Goal: Task Accomplishment & Management: Use online tool/utility

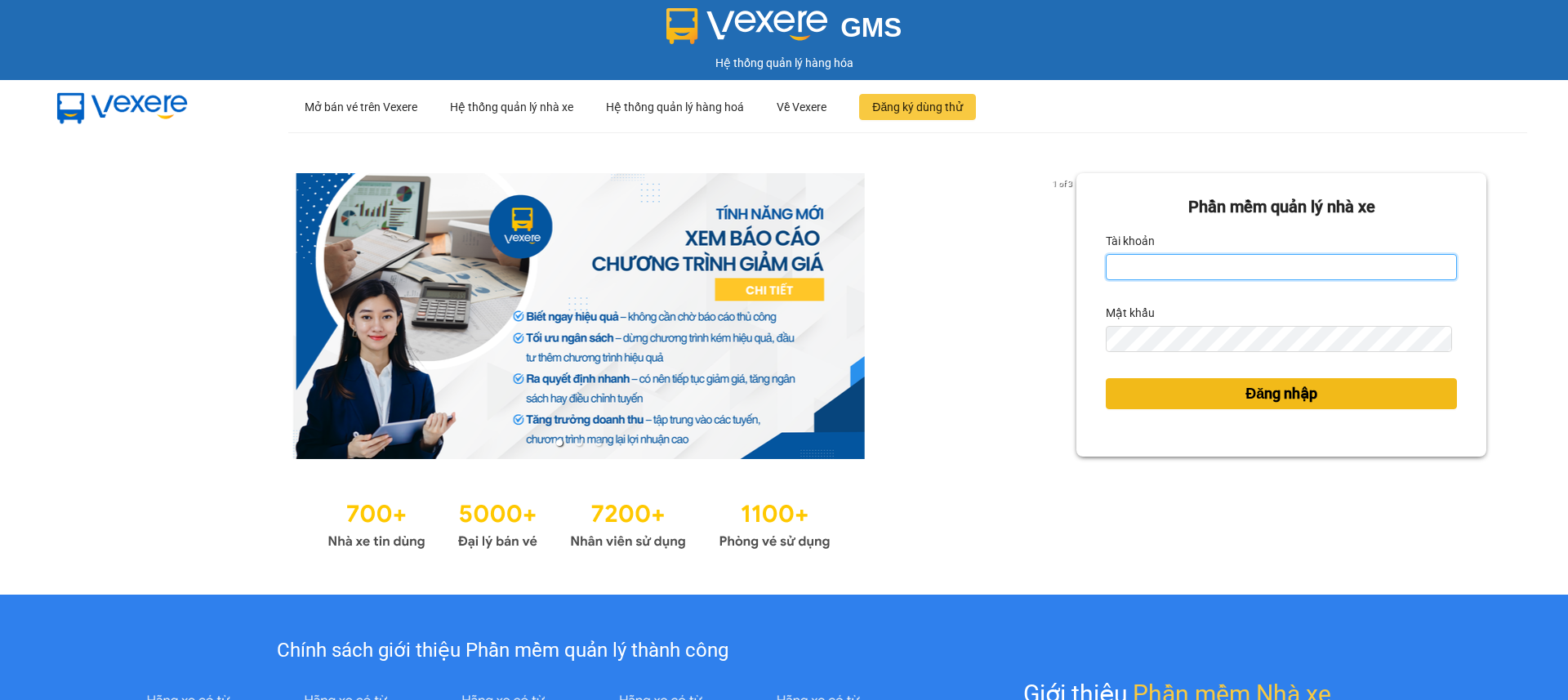
type input "khanhbl.hao"
click at [1378, 394] on button "Đăng nhập" at bounding box center [1281, 394] width 351 height 31
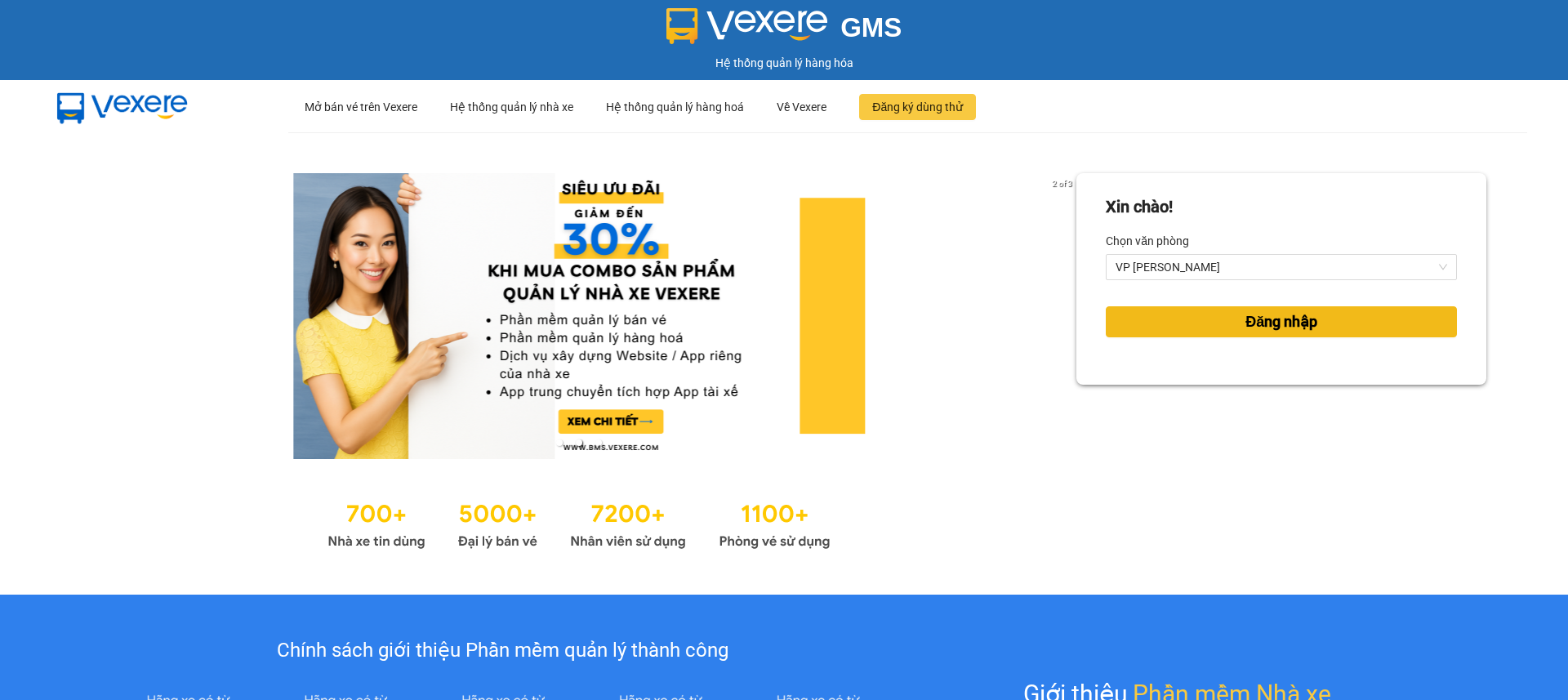
click at [1225, 325] on button "Đăng nhập" at bounding box center [1281, 321] width 351 height 31
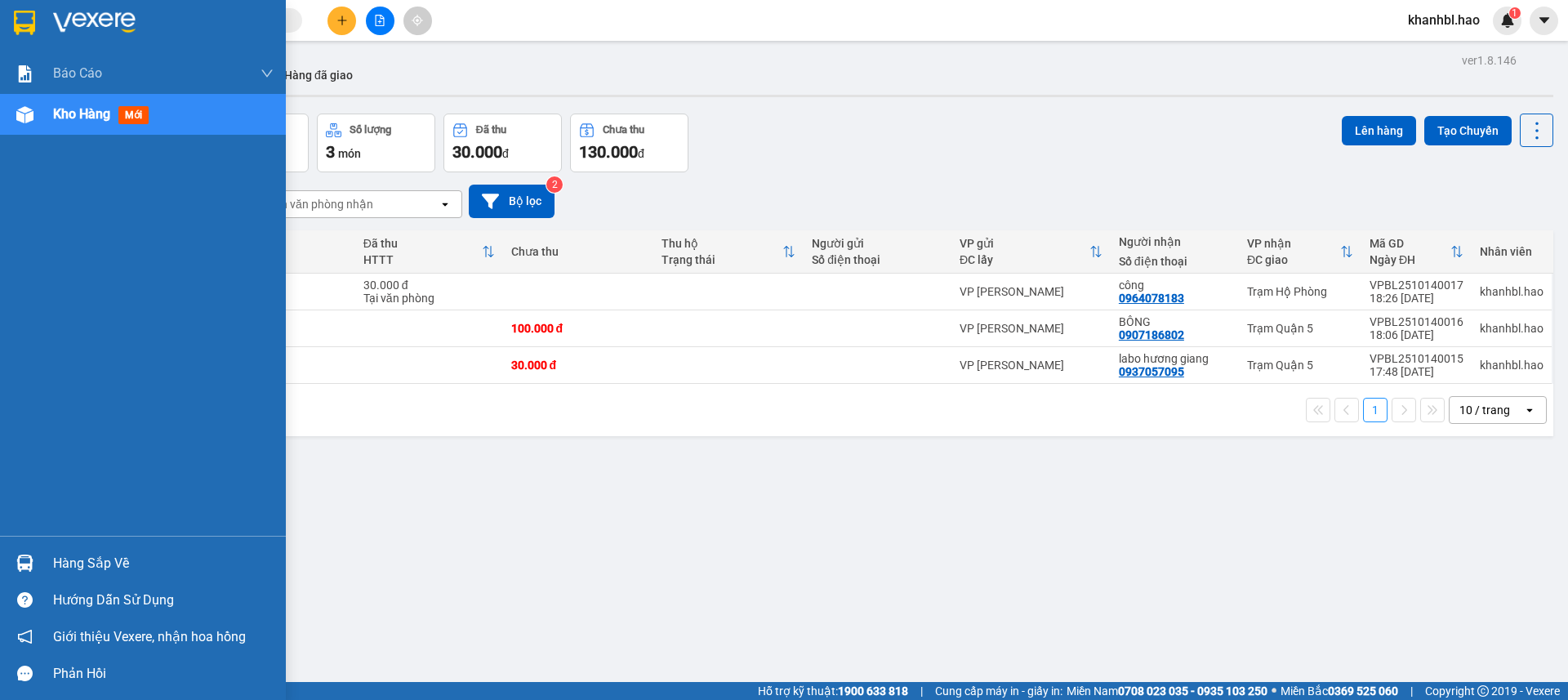
click at [22, 21] on img at bounding box center [25, 22] width 22 height 24
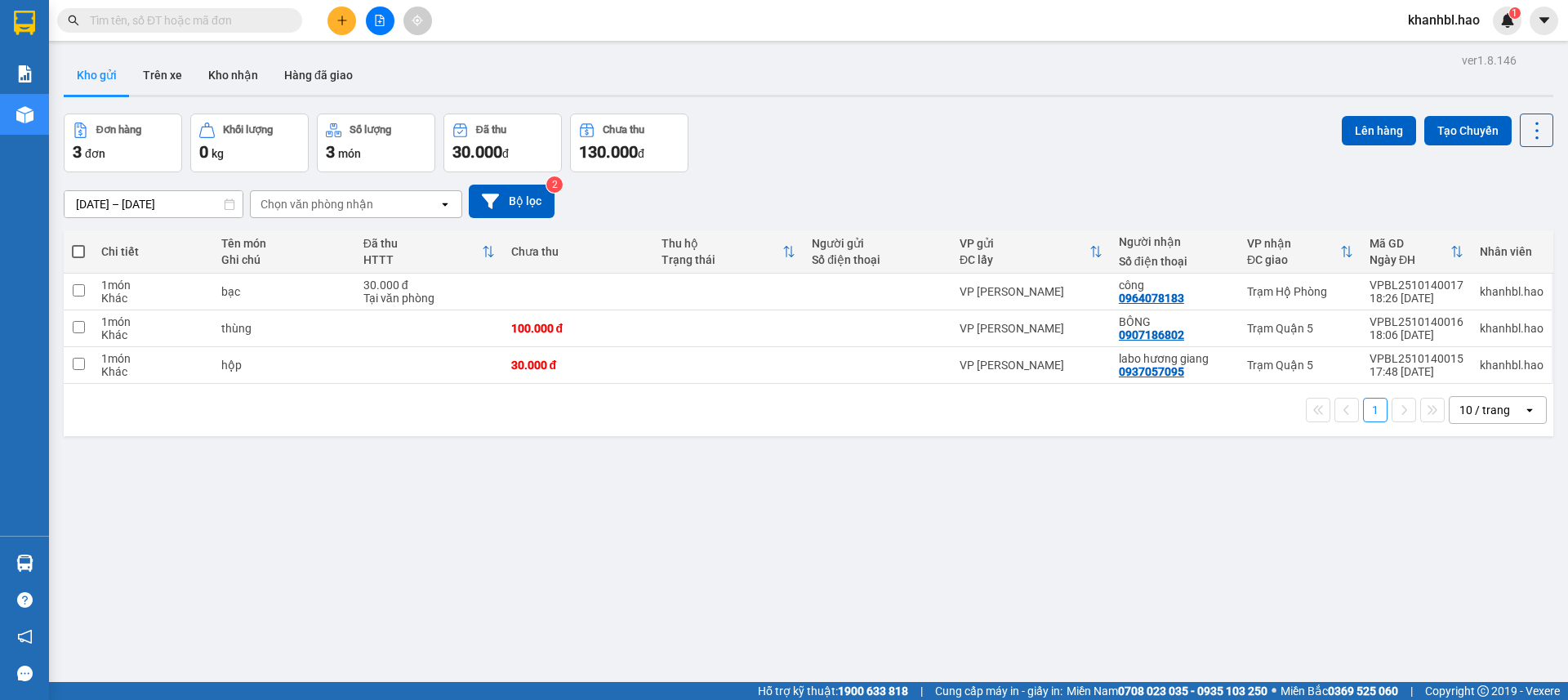
click at [101, 77] on button "Kho gửi" at bounding box center [97, 75] width 67 height 39
click at [1207, 296] on div "công 0964078183" at bounding box center [1175, 291] width 112 height 26
checkbox input "true"
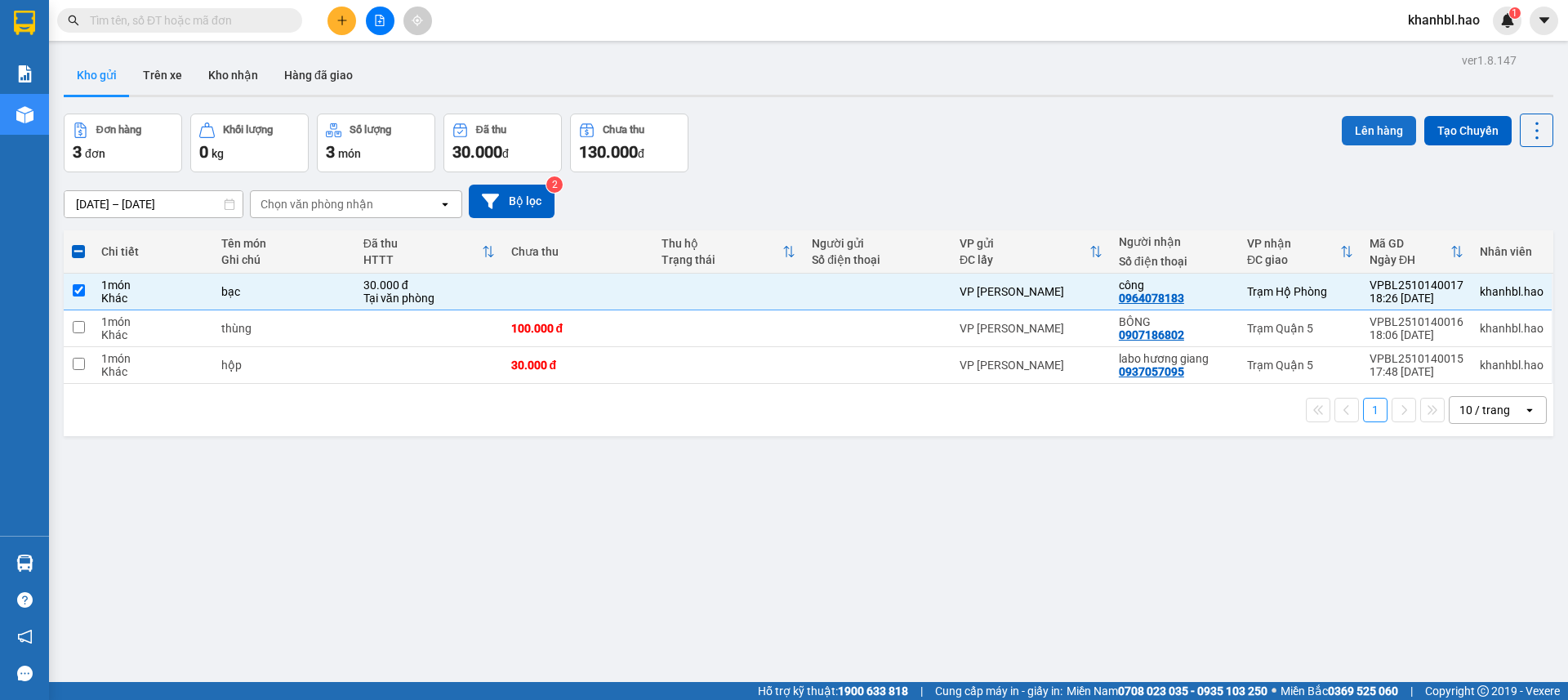
click at [1362, 133] on button "Lên hàng" at bounding box center [1378, 130] width 74 height 29
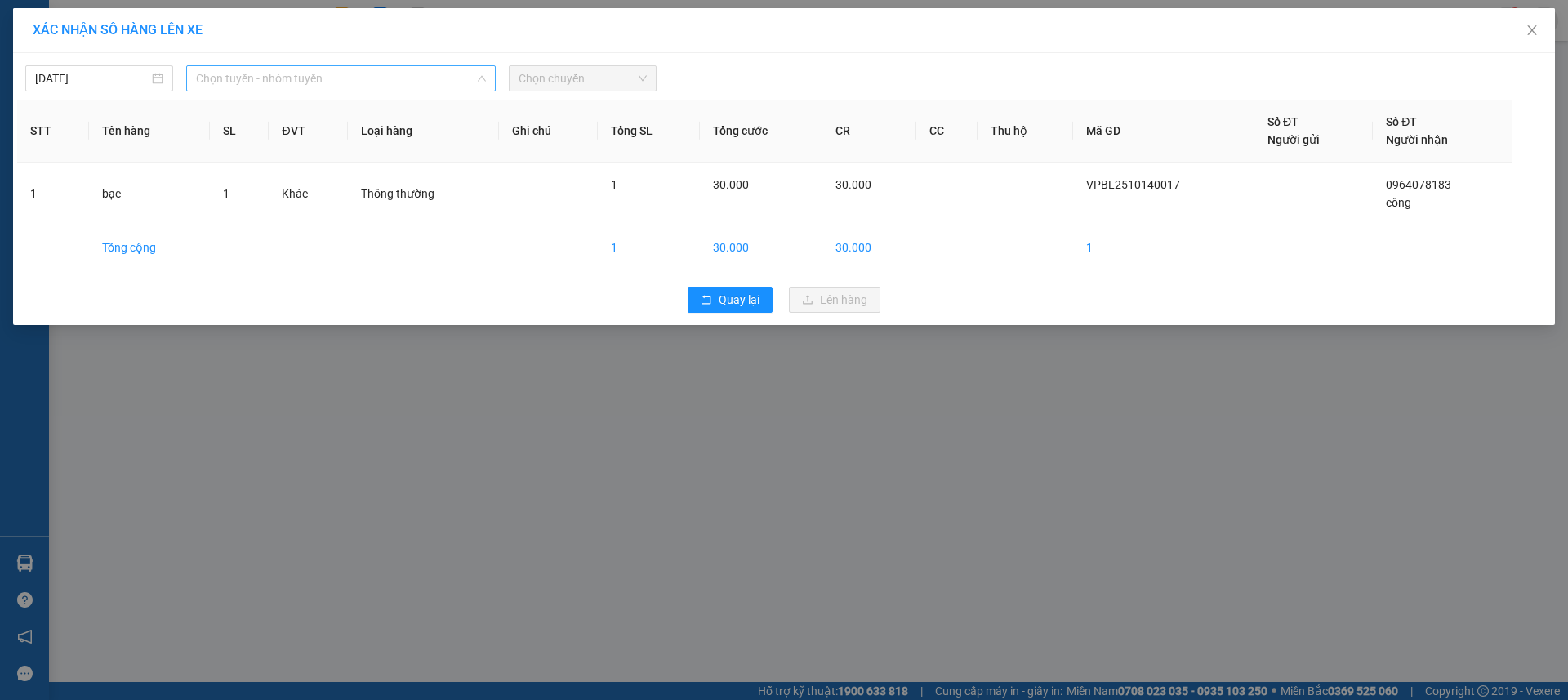
click at [330, 75] on span "Chọn tuyến - nhóm tuyến" at bounding box center [341, 78] width 290 height 24
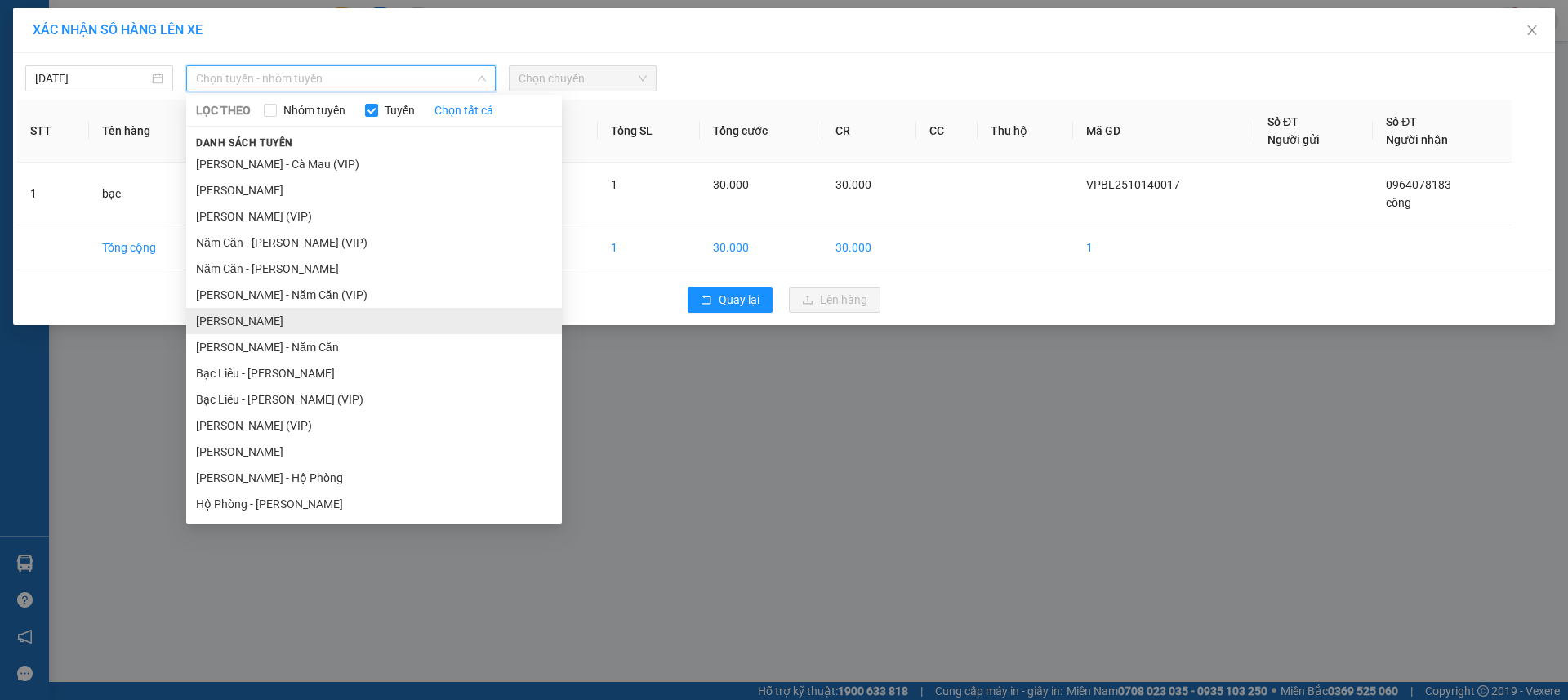
click at [302, 322] on li "[PERSON_NAME]" at bounding box center [374, 320] width 376 height 26
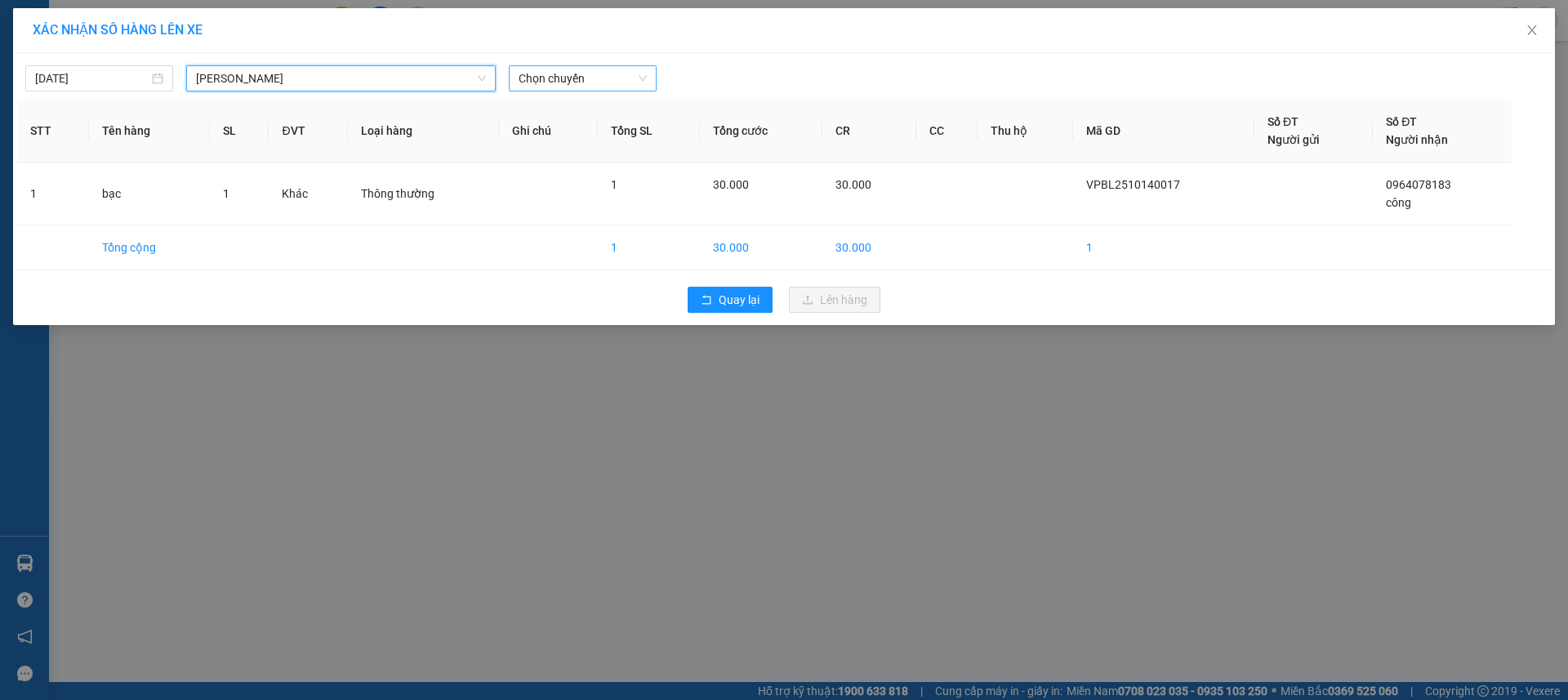
click at [580, 79] on span "Chọn chuyến" at bounding box center [582, 78] width 128 height 24
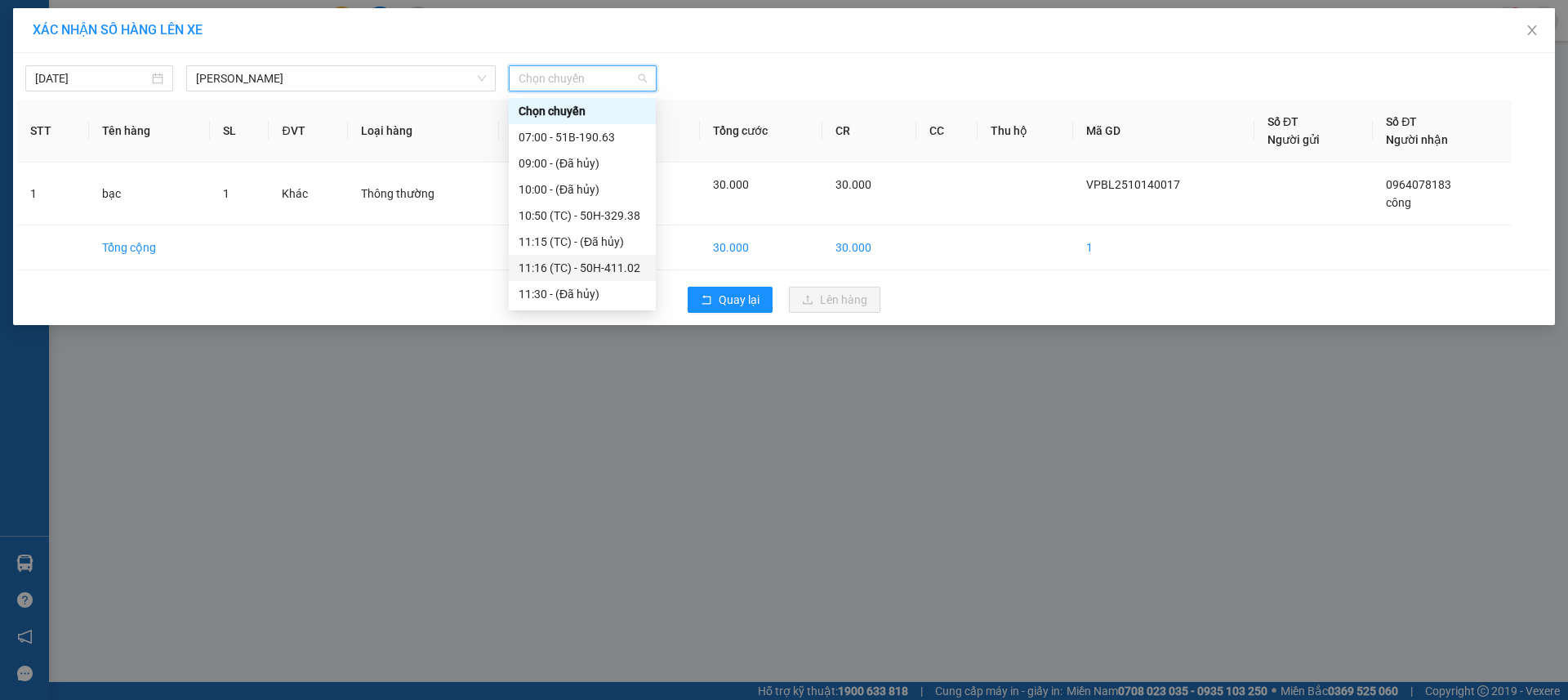
scroll to position [102, 0]
click at [566, 270] on div "12:15 (TC) - 50H-505.26" at bounding box center [581, 271] width 127 height 18
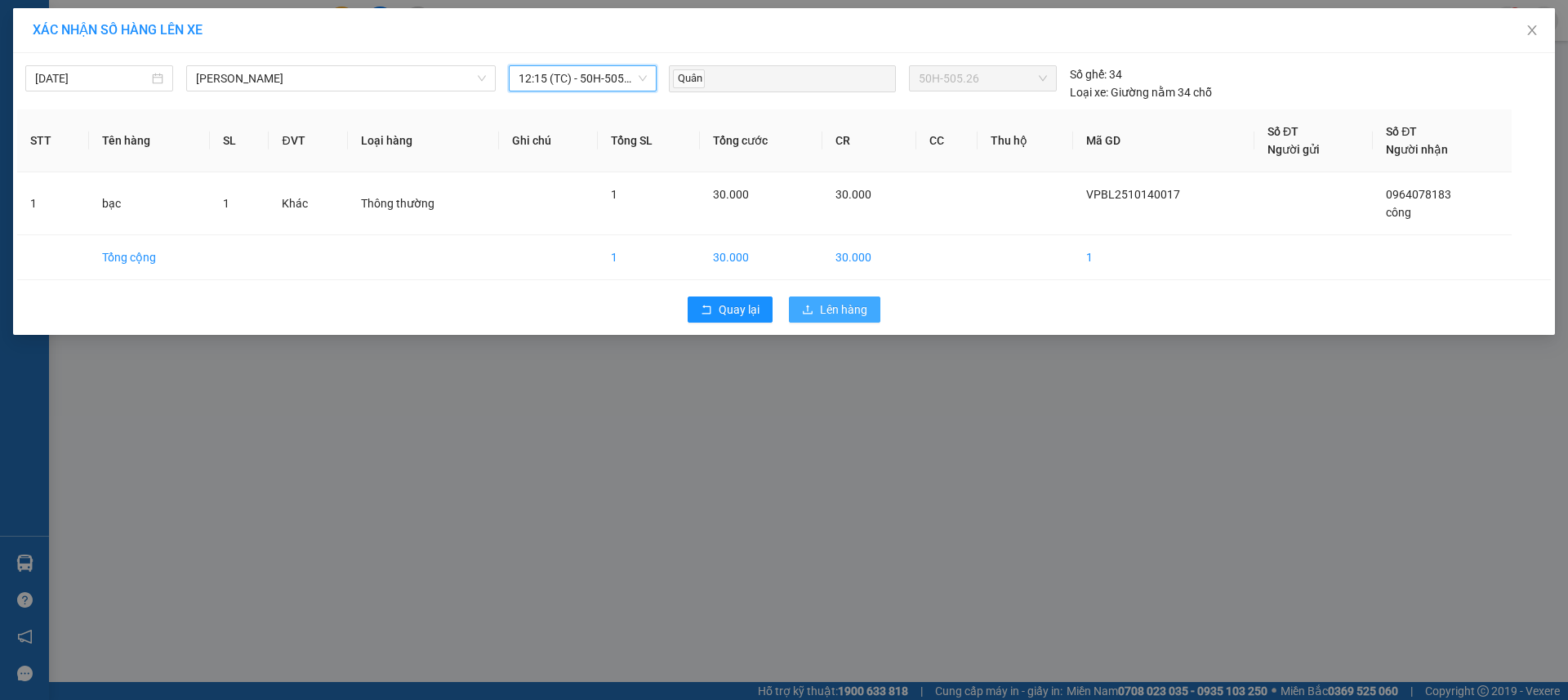
click at [856, 309] on span "Lên hàng" at bounding box center [843, 310] width 47 height 18
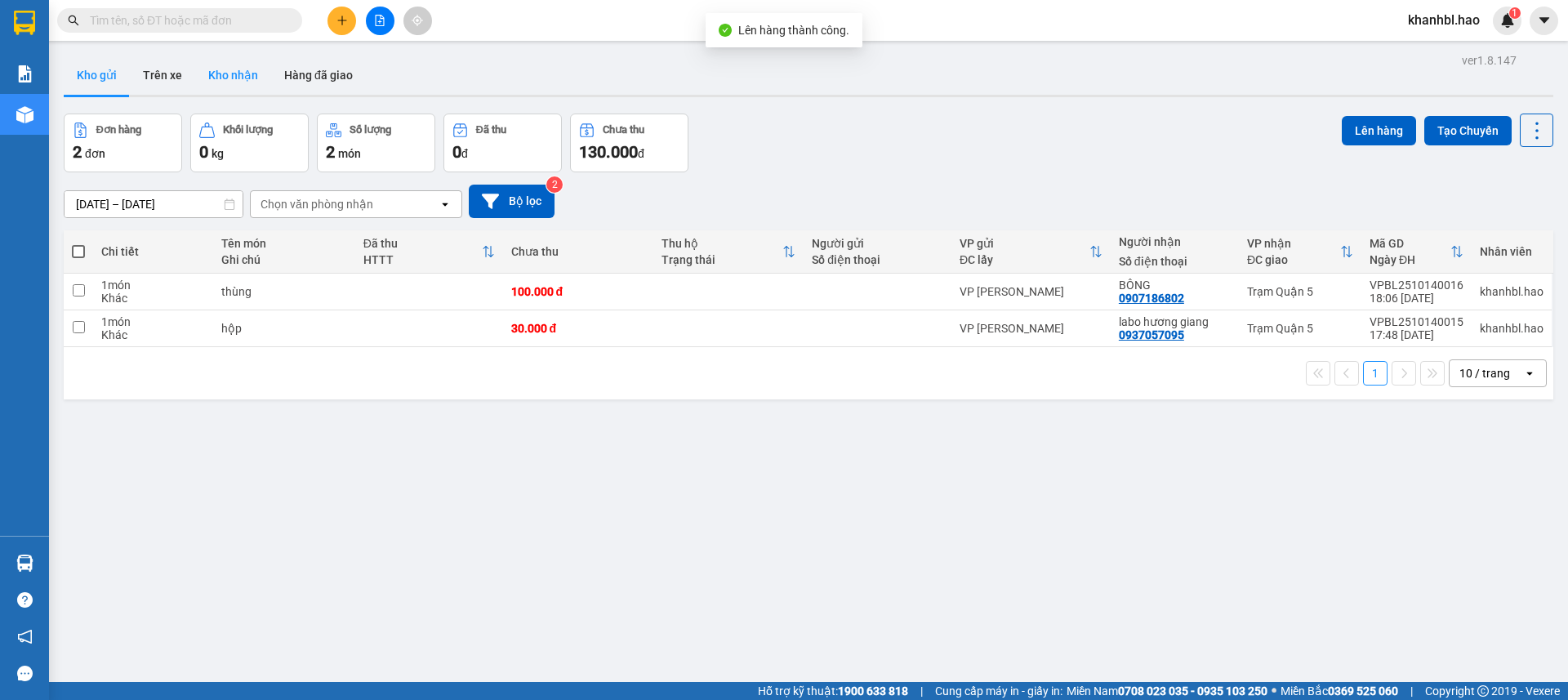
click at [207, 73] on button "Kho nhận" at bounding box center [233, 75] width 76 height 39
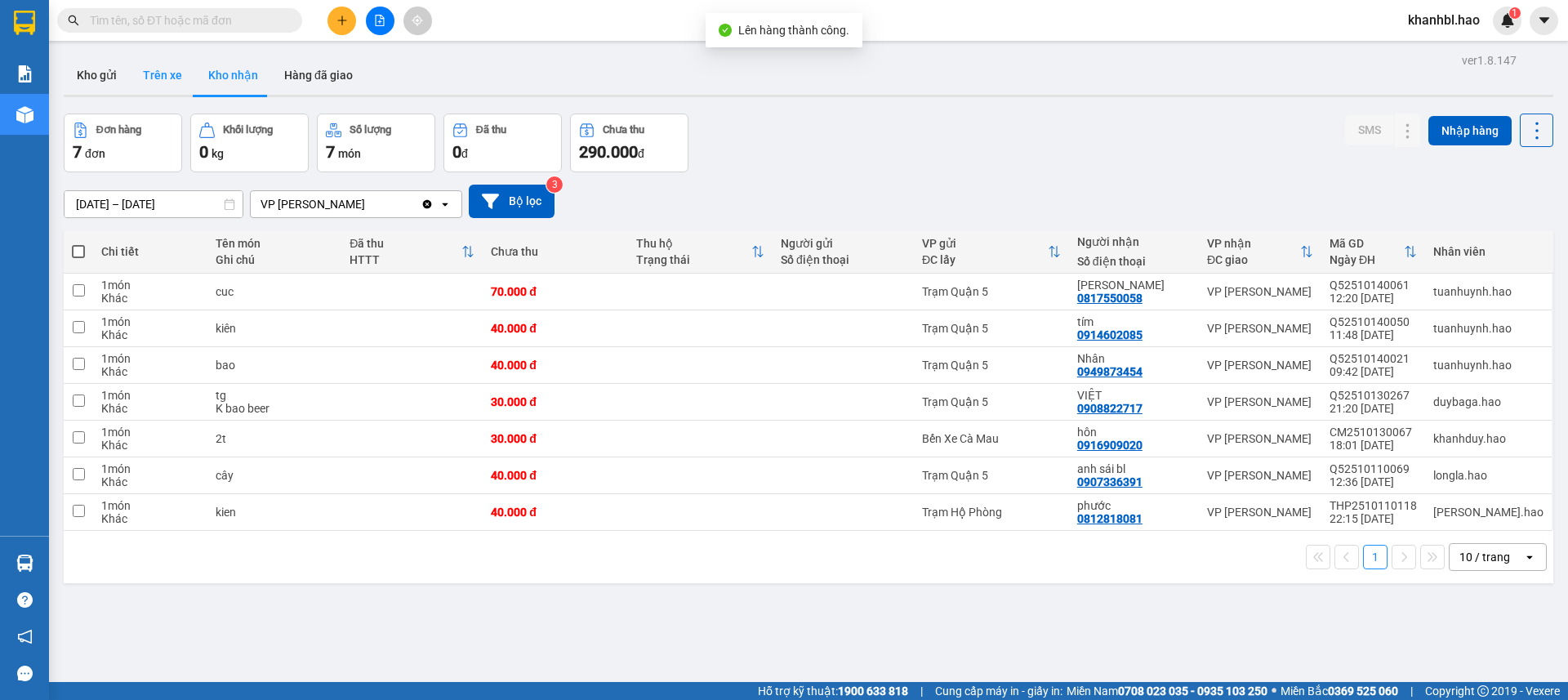
click at [164, 76] on button "Trên xe" at bounding box center [162, 75] width 66 height 39
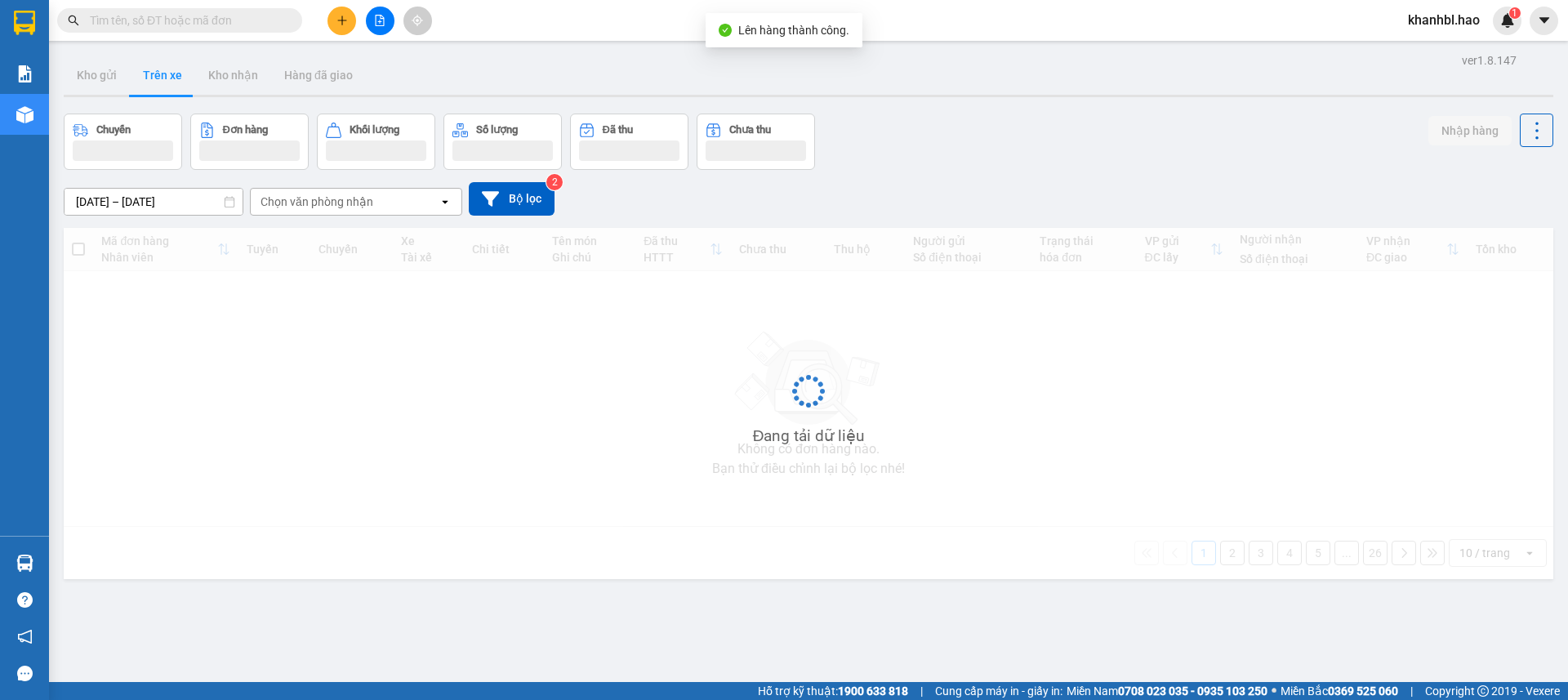
click at [164, 76] on button "Trên xe" at bounding box center [162, 75] width 66 height 39
